Goal: Use online tool/utility: Utilize a website feature to perform a specific function

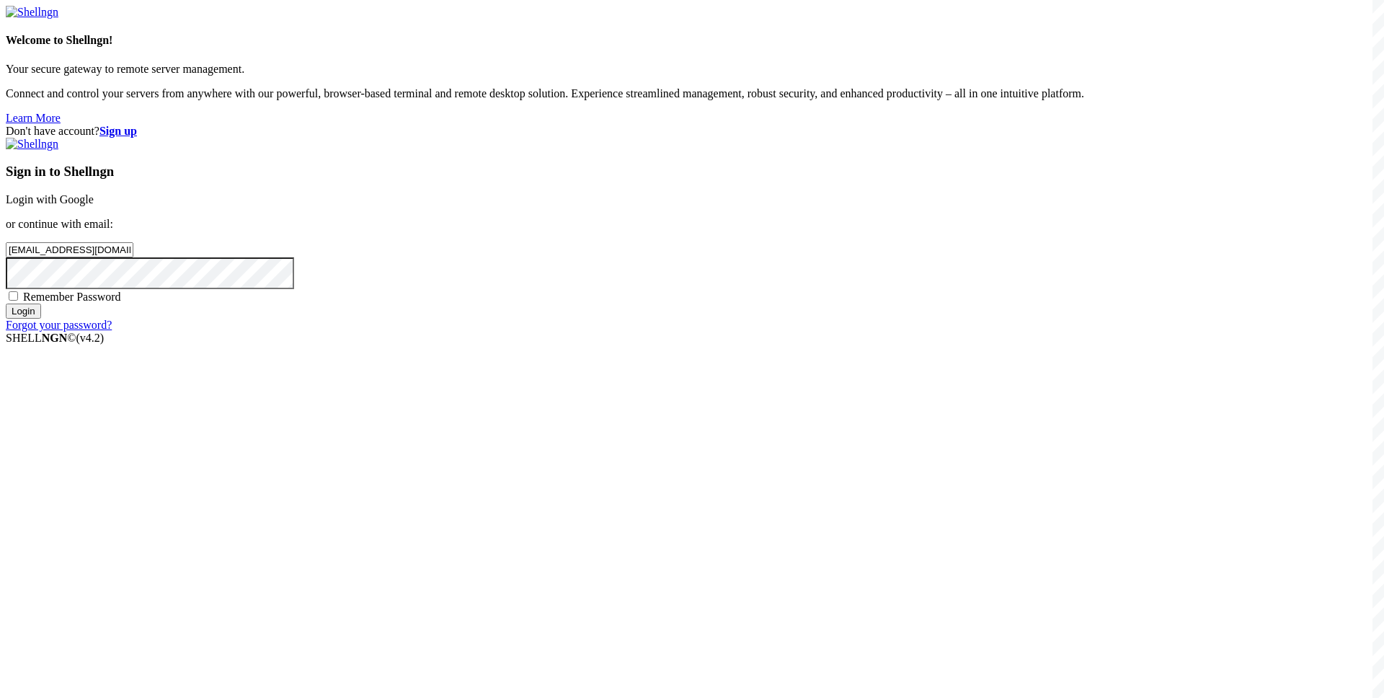
click at [121, 303] on span "Remember Password" at bounding box center [72, 296] width 98 height 12
click at [18, 301] on input "Remember Password" at bounding box center [13, 295] width 9 height 9
checkbox input "true"
click at [41, 319] on input "Login" at bounding box center [23, 310] width 35 height 15
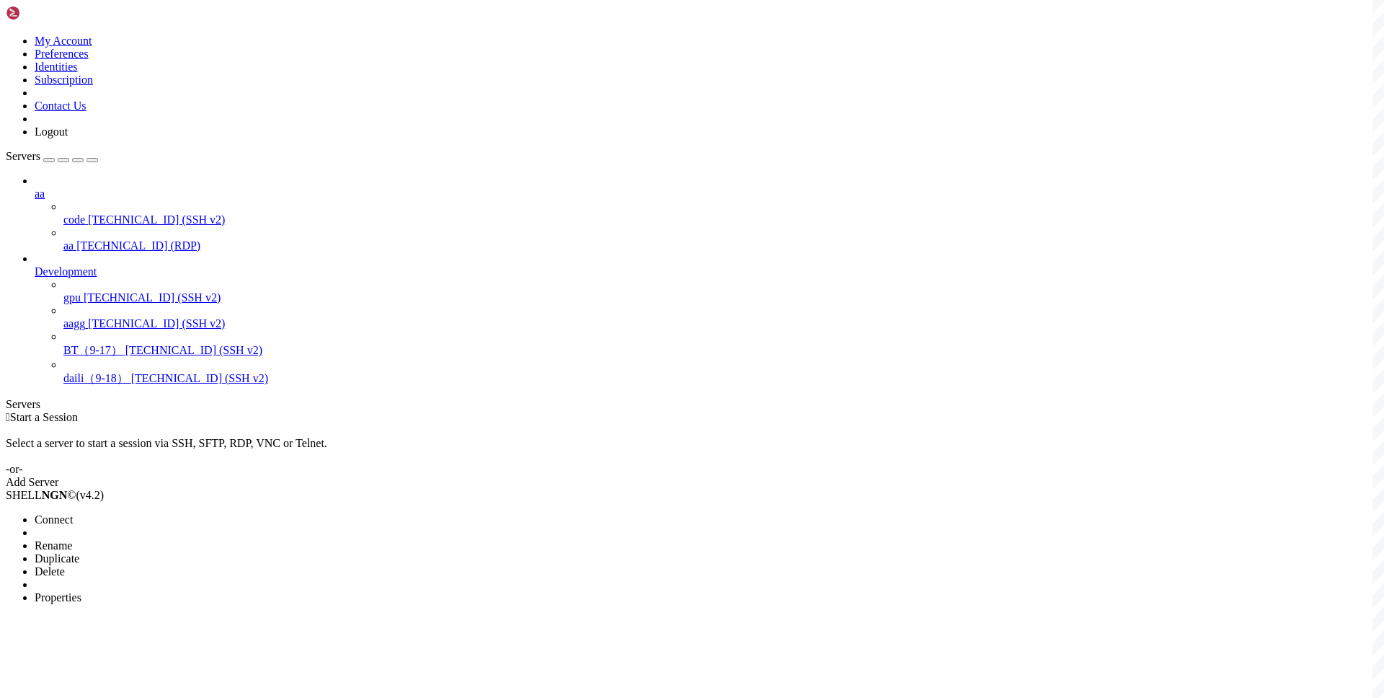
click at [73, 513] on span "Connect" at bounding box center [54, 519] width 38 height 12
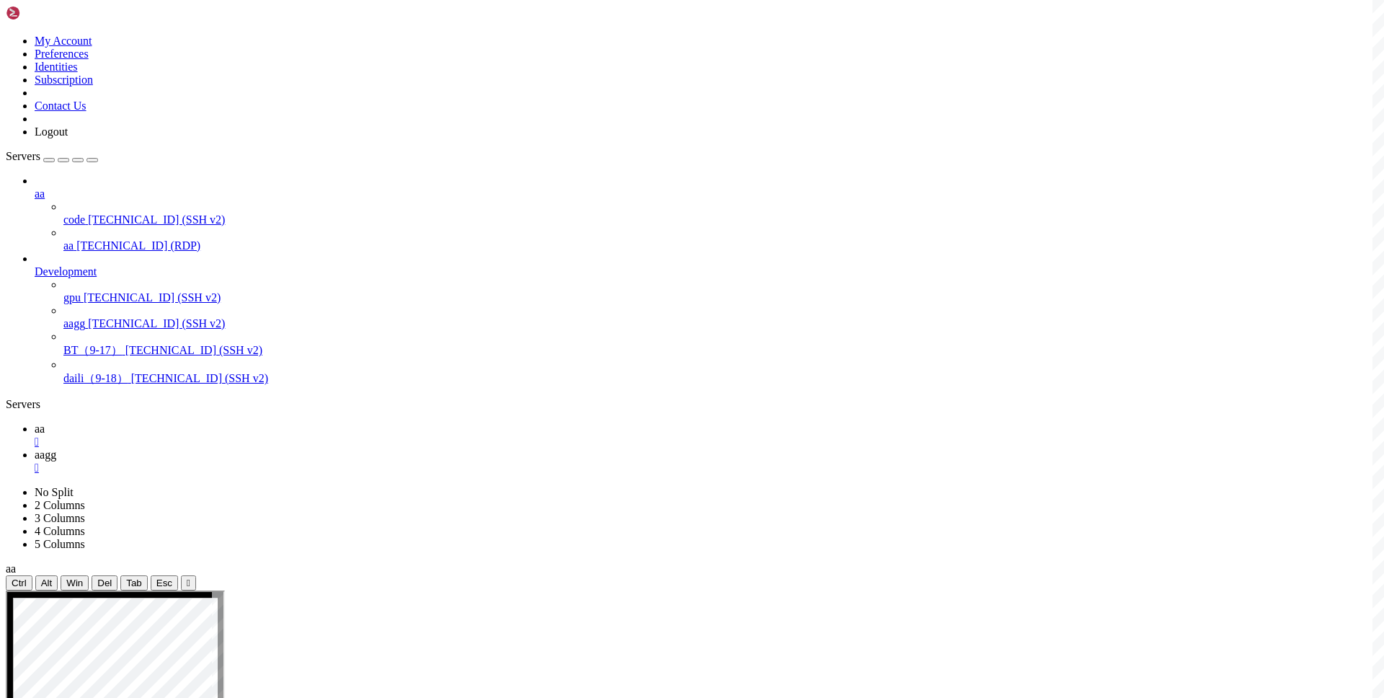
click at [205, 422] on link "aa " at bounding box center [706, 435] width 1343 height 26
click at [228, 435] on div "" at bounding box center [706, 441] width 1343 height 13
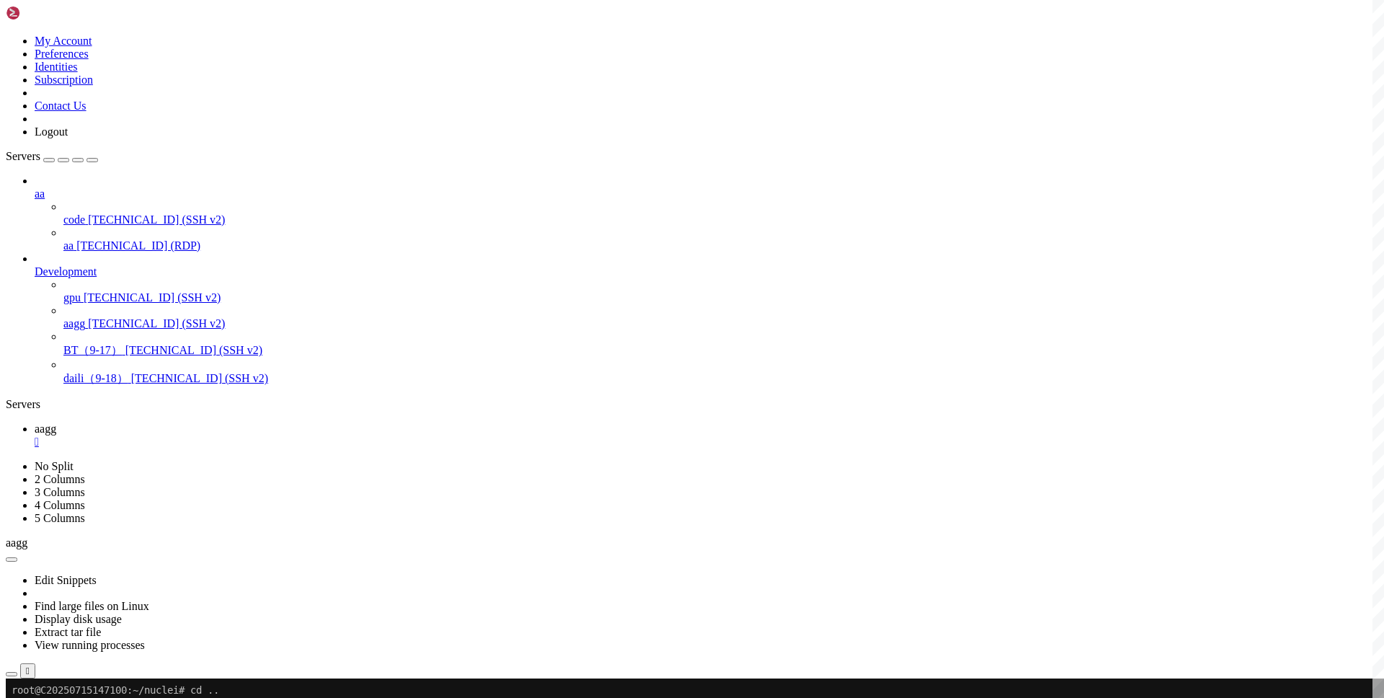
copy x-row "php168_net"
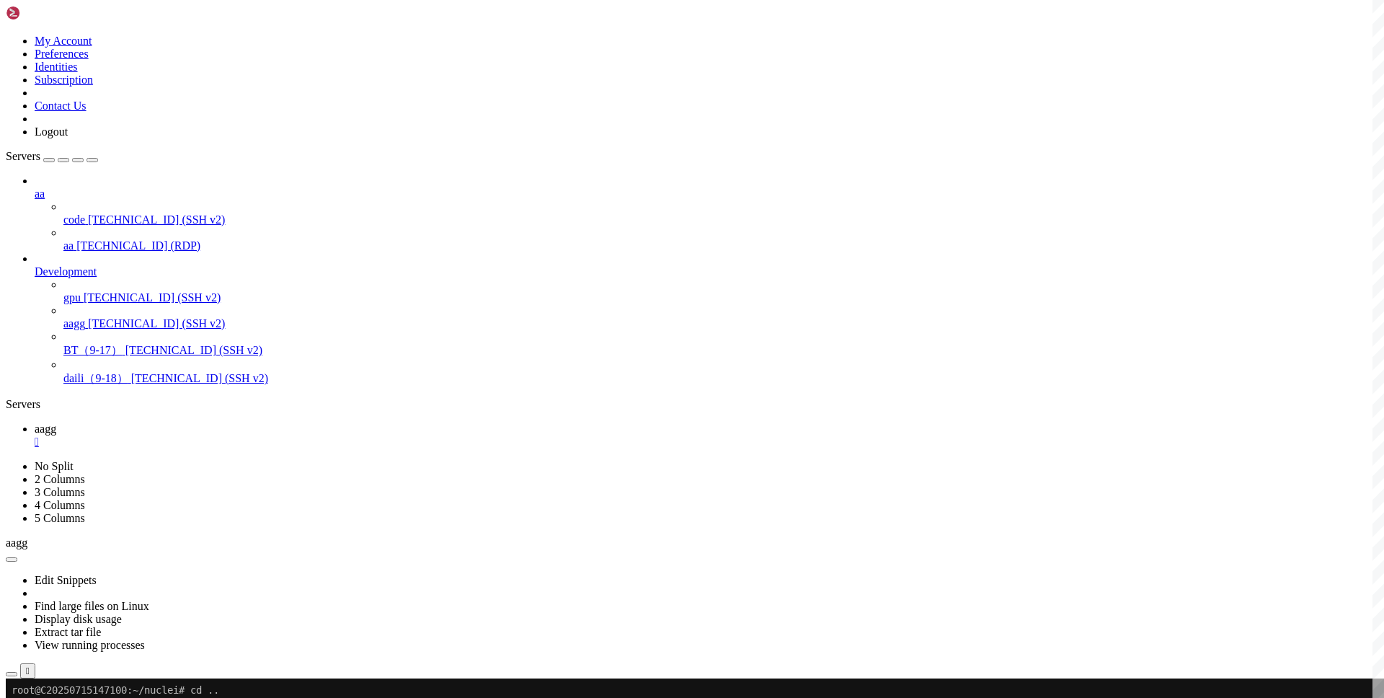
drag, startPoint x: 342, startPoint y: 833, endPoint x: 24, endPoint y: 835, distance: 317.8
copy x-row "[URL][DOMAIN_NAME]"
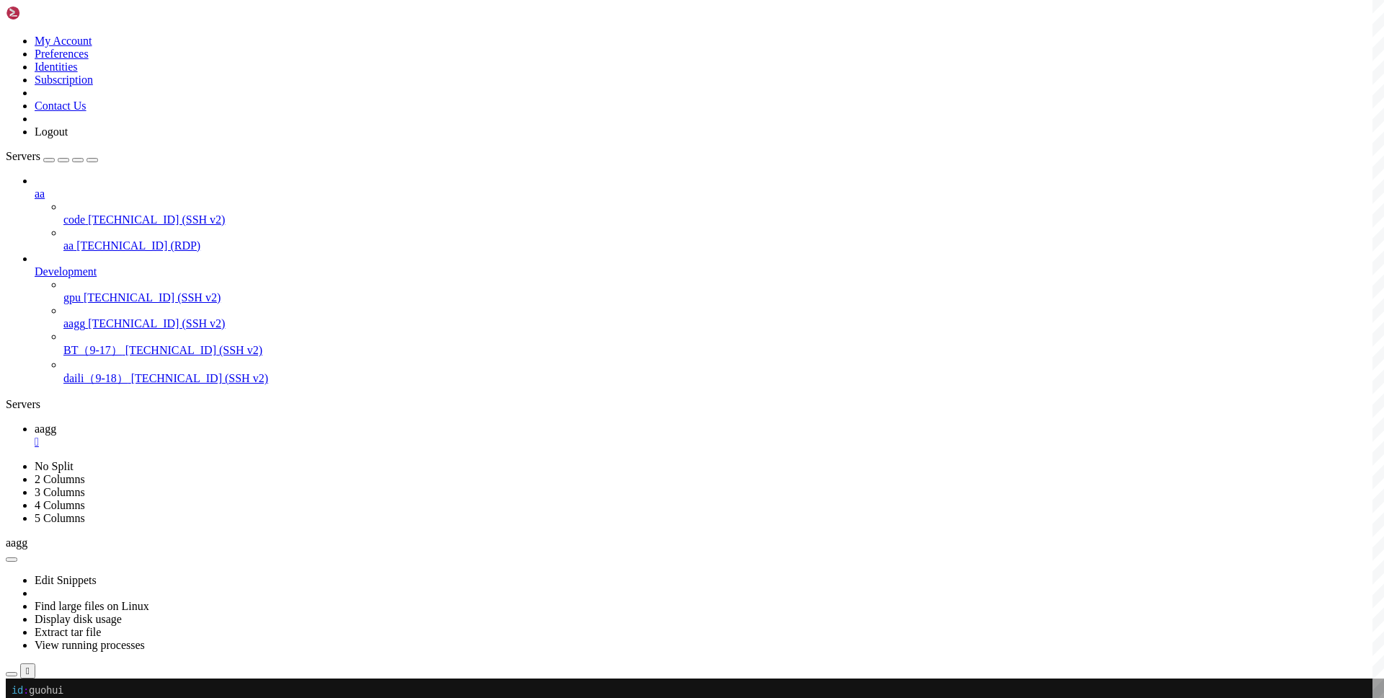
drag, startPoint x: 54, startPoint y: 1124, endPoint x: 615, endPoint y: 1121, distance: 560.7
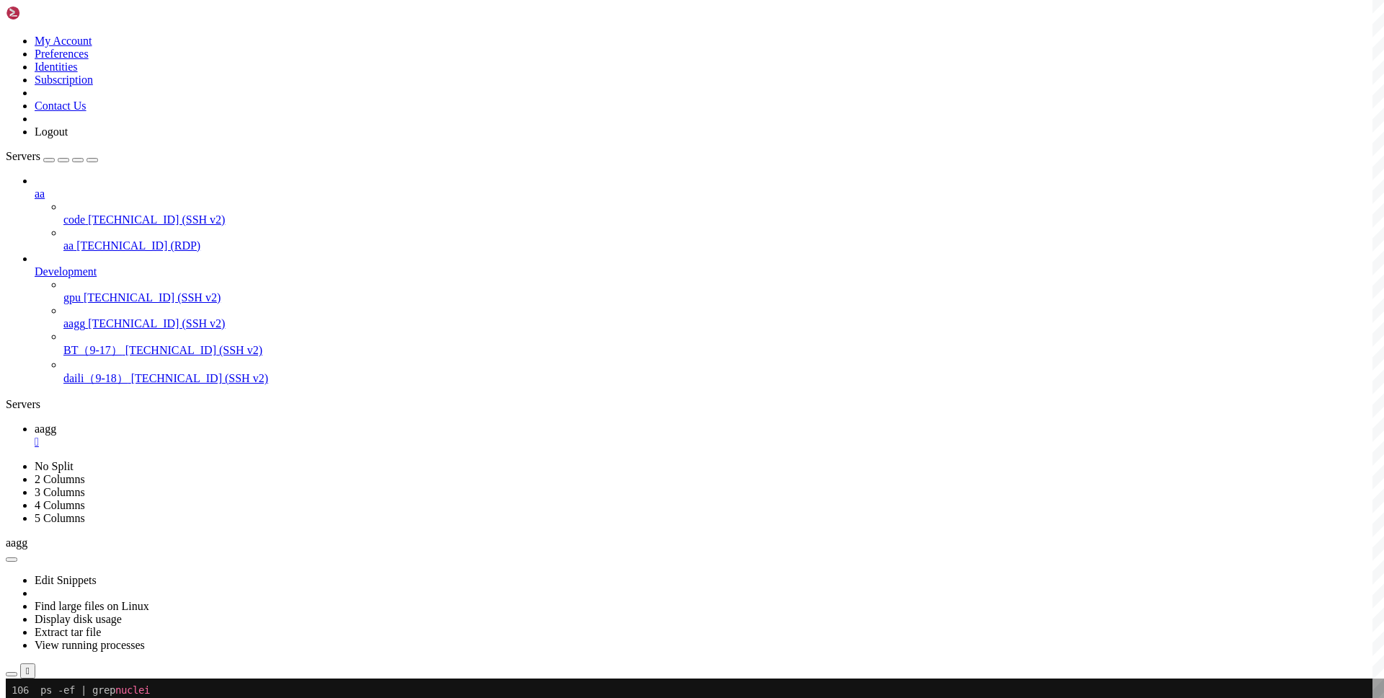
copy x-row "nohup ./ nuclei -t template/php168.net.yaml -list u.txt -o php168.net.txt > out…"
